Goal: Information Seeking & Learning: Learn about a topic

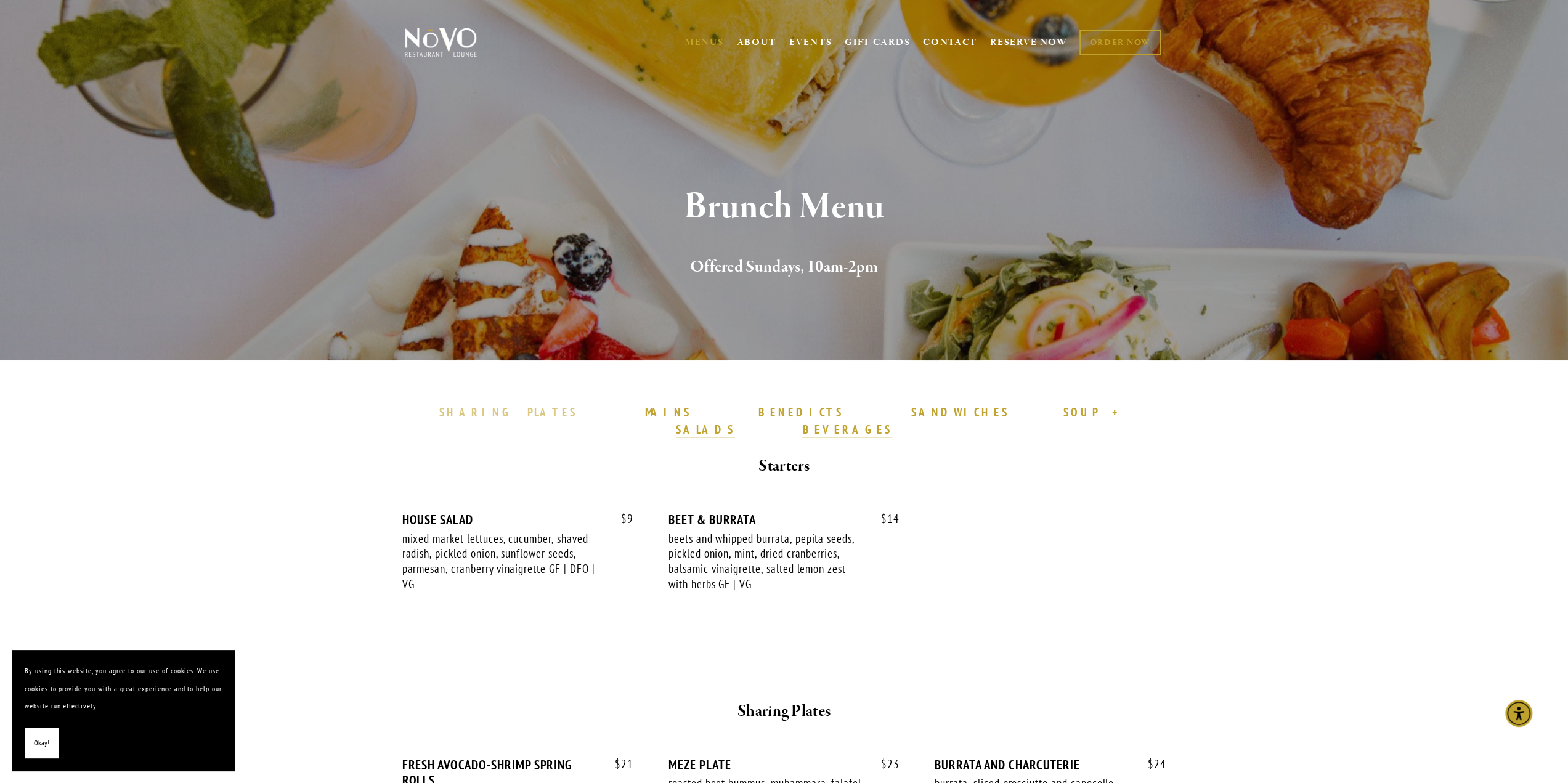
click at [577, 406] on strong "SHARING PLATES" at bounding box center [508, 412] width 138 height 15
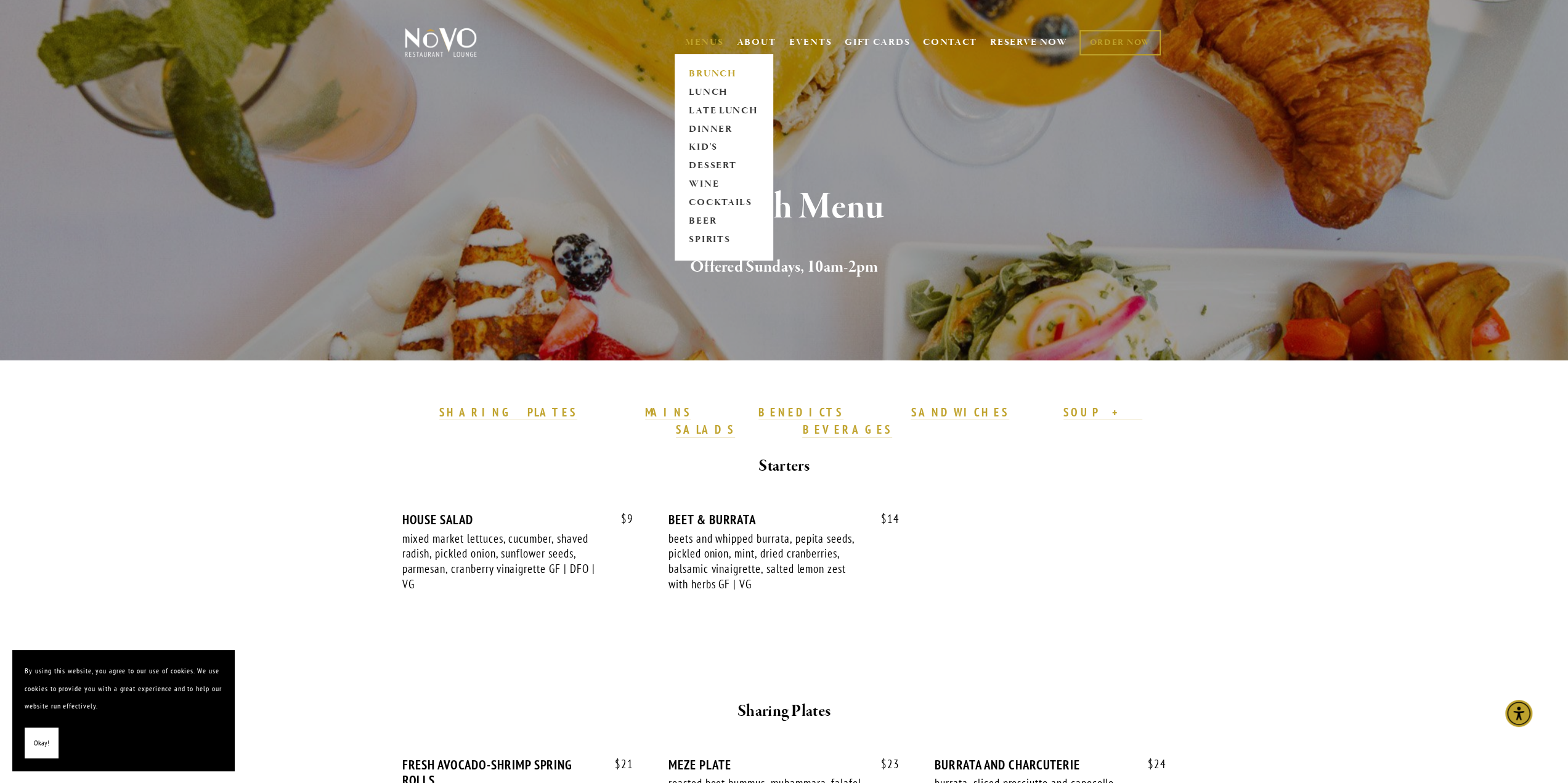
click at [703, 40] on link "MENUS" at bounding box center [704, 42] width 38 height 13
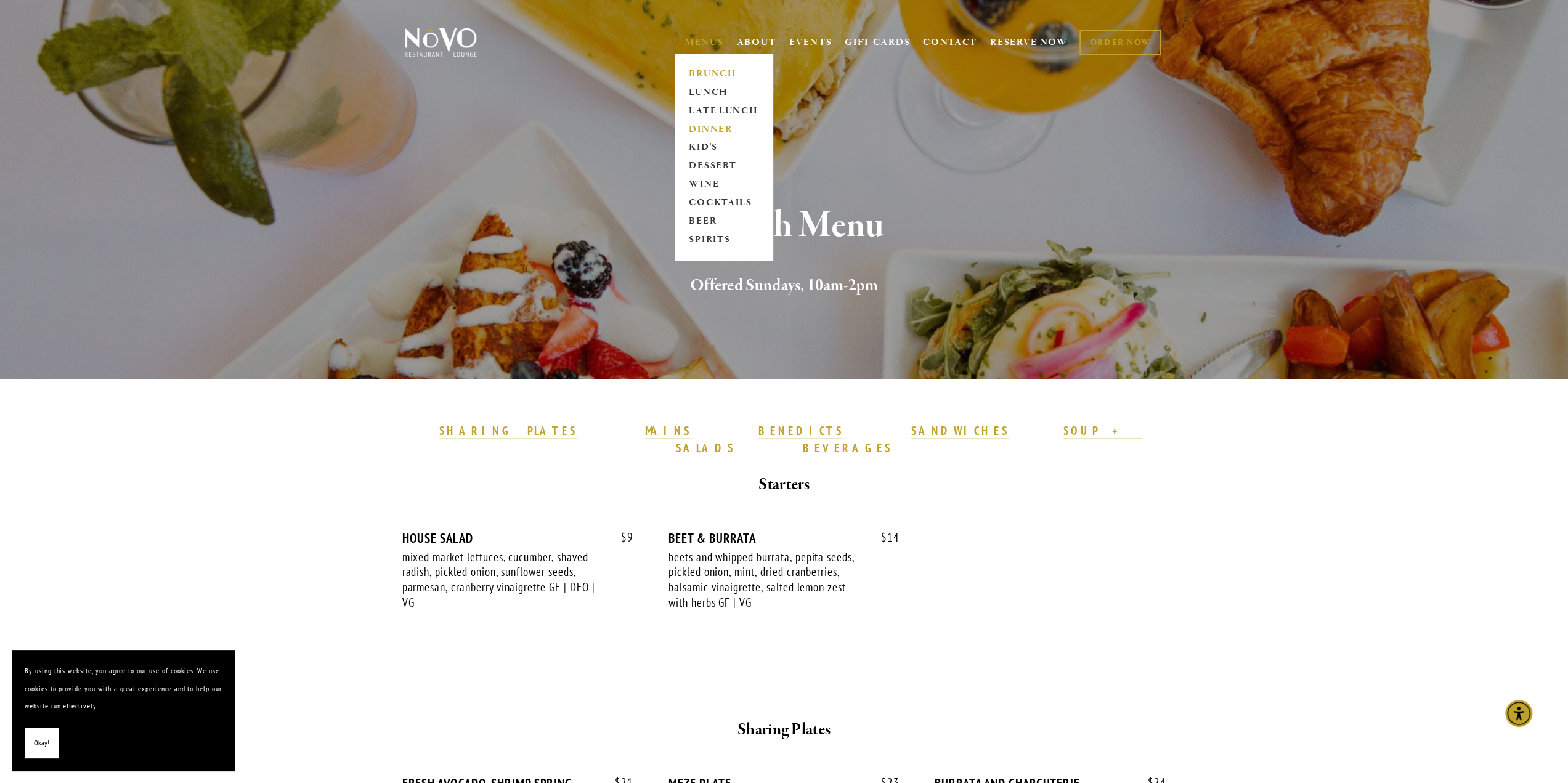
click at [716, 131] on link "DINNER" at bounding box center [724, 129] width 77 height 19
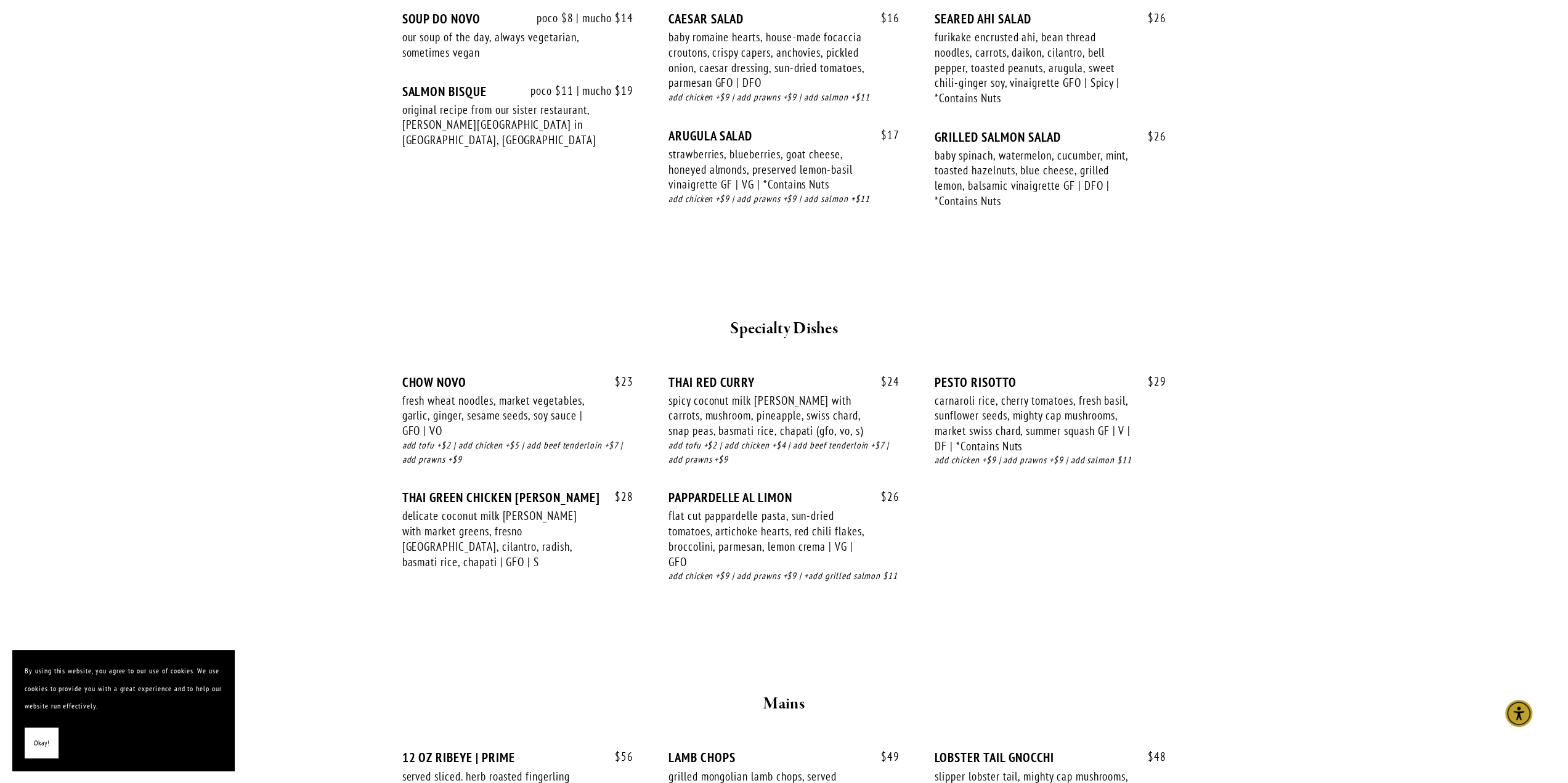
scroll to position [1233, 0]
